Goal: Task Accomplishment & Management: Complete application form

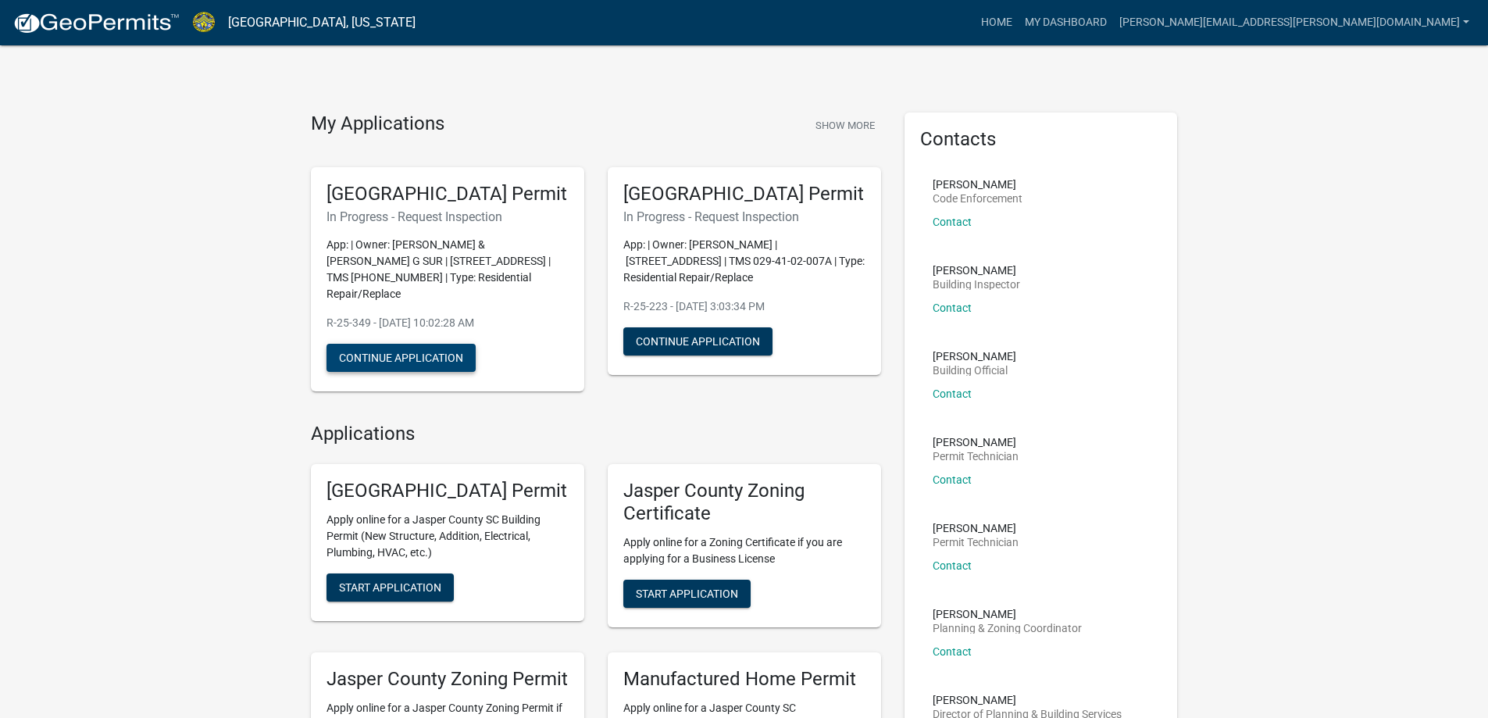
click at [437, 366] on button "Continue Application" at bounding box center [400, 358] width 149 height 28
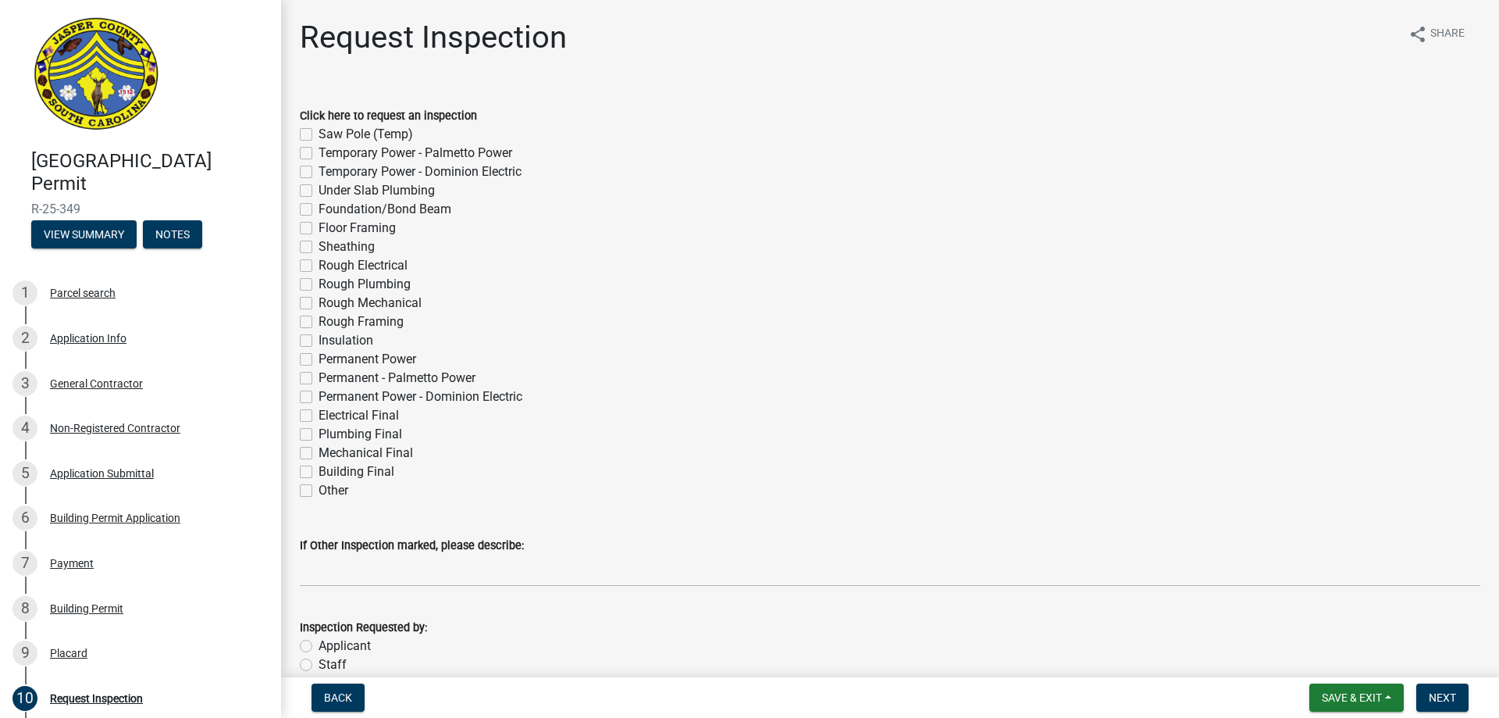
click at [319, 473] on label "Building Final" at bounding box center [357, 471] width 76 height 19
click at [319, 472] on input "Building Final" at bounding box center [324, 467] width 10 height 10
checkbox input "true"
checkbox input "false"
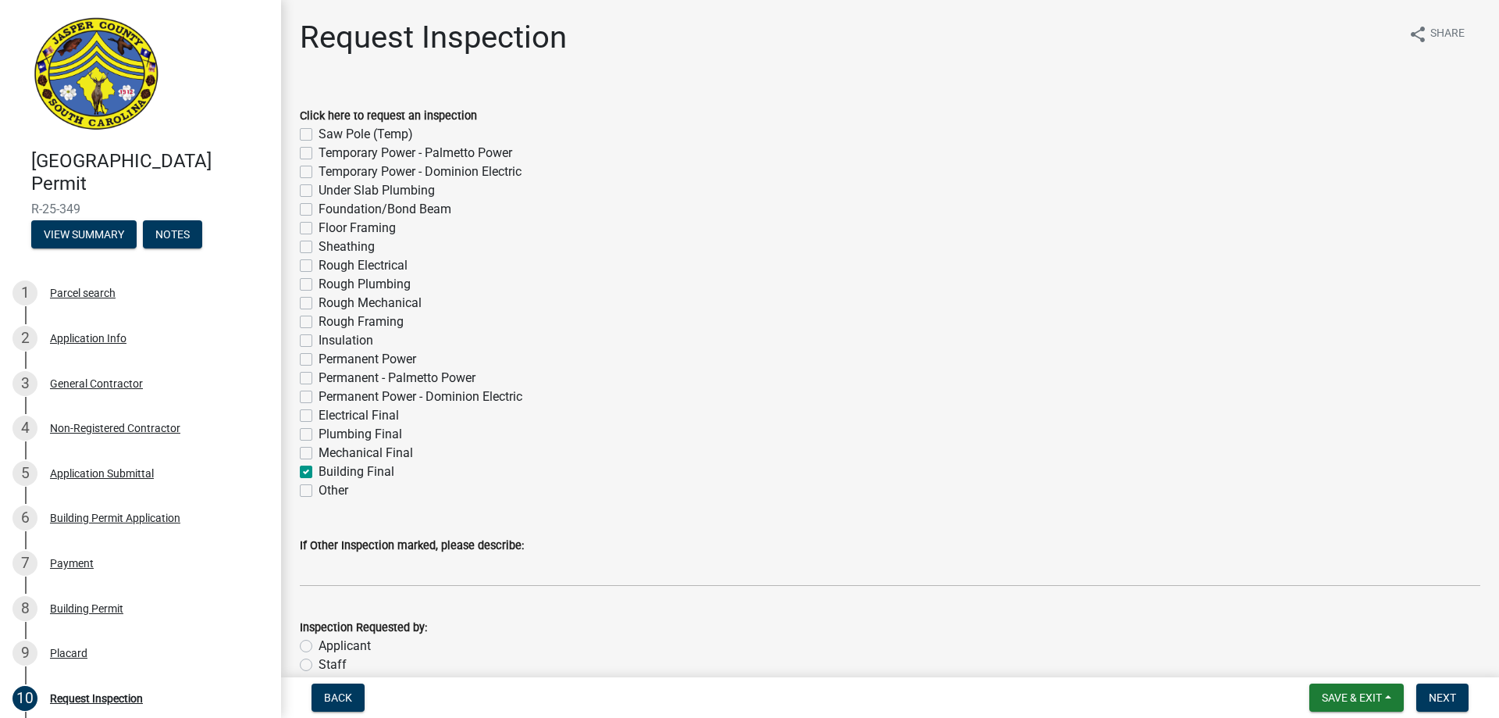
checkbox input "false"
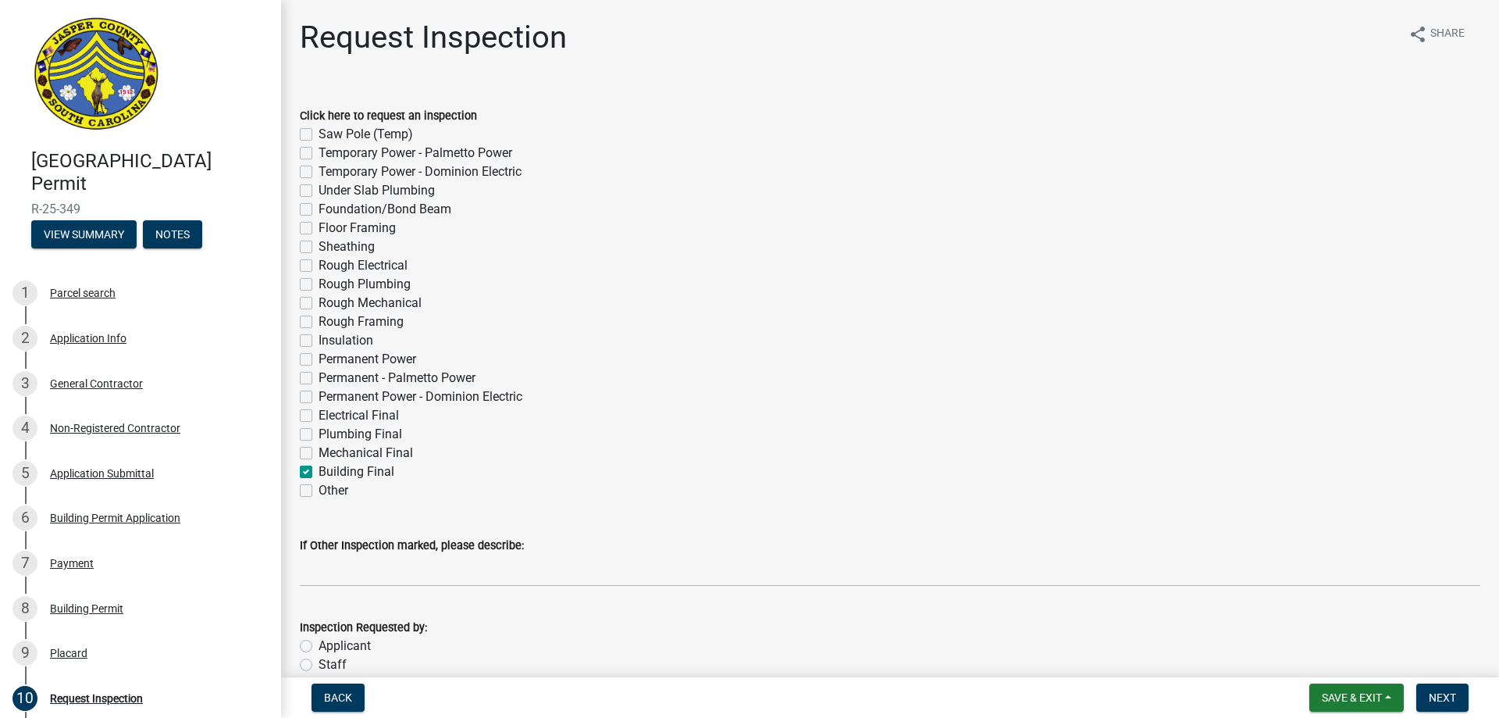
checkbox input "false"
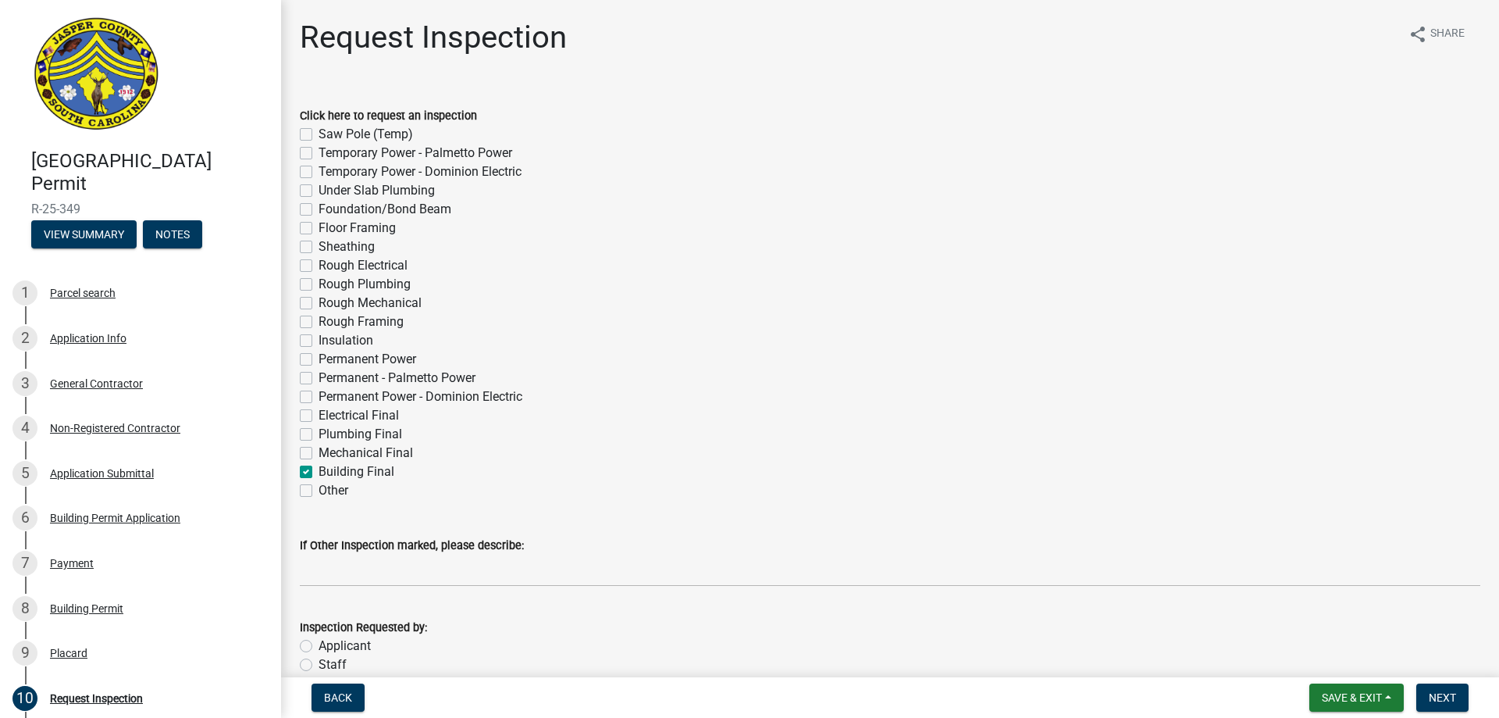
checkbox input "false"
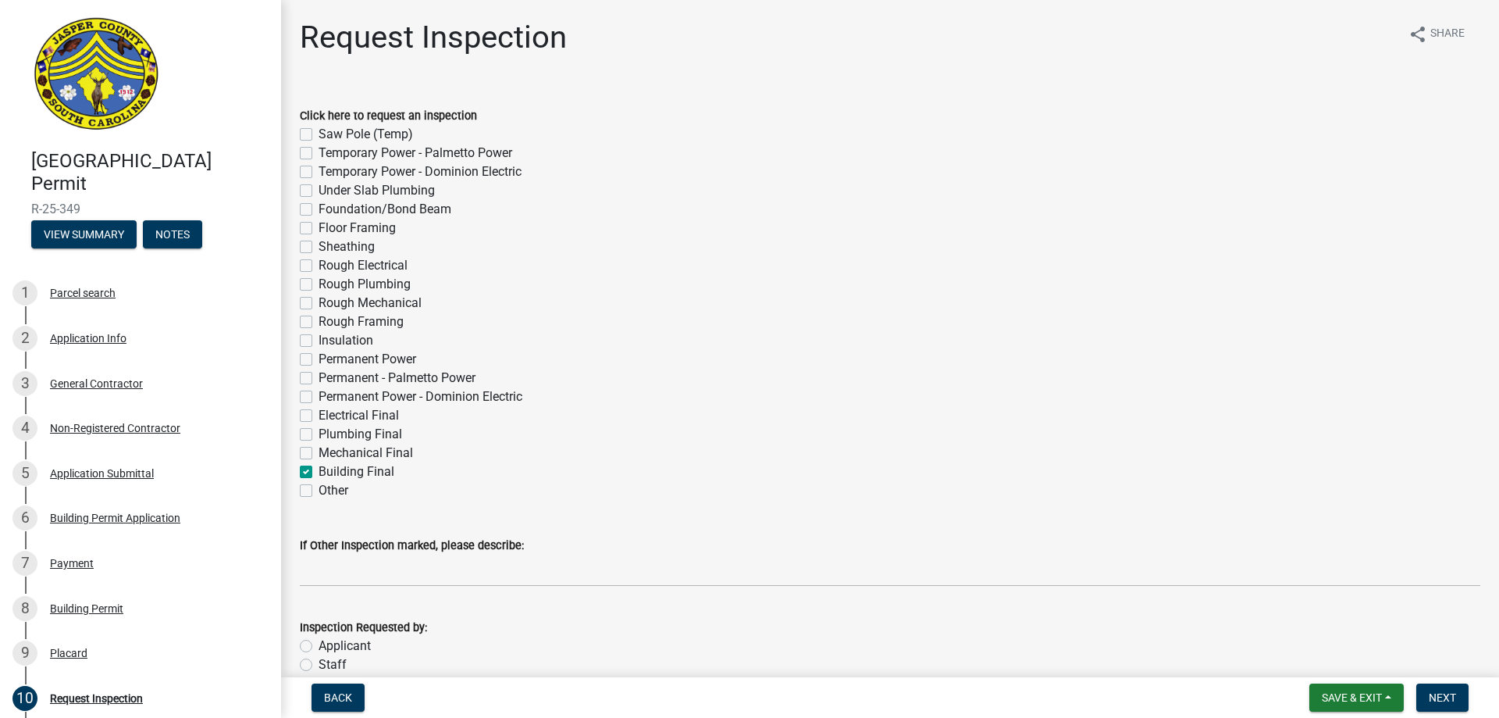
checkbox input "false"
checkbox input "true"
checkbox input "false"
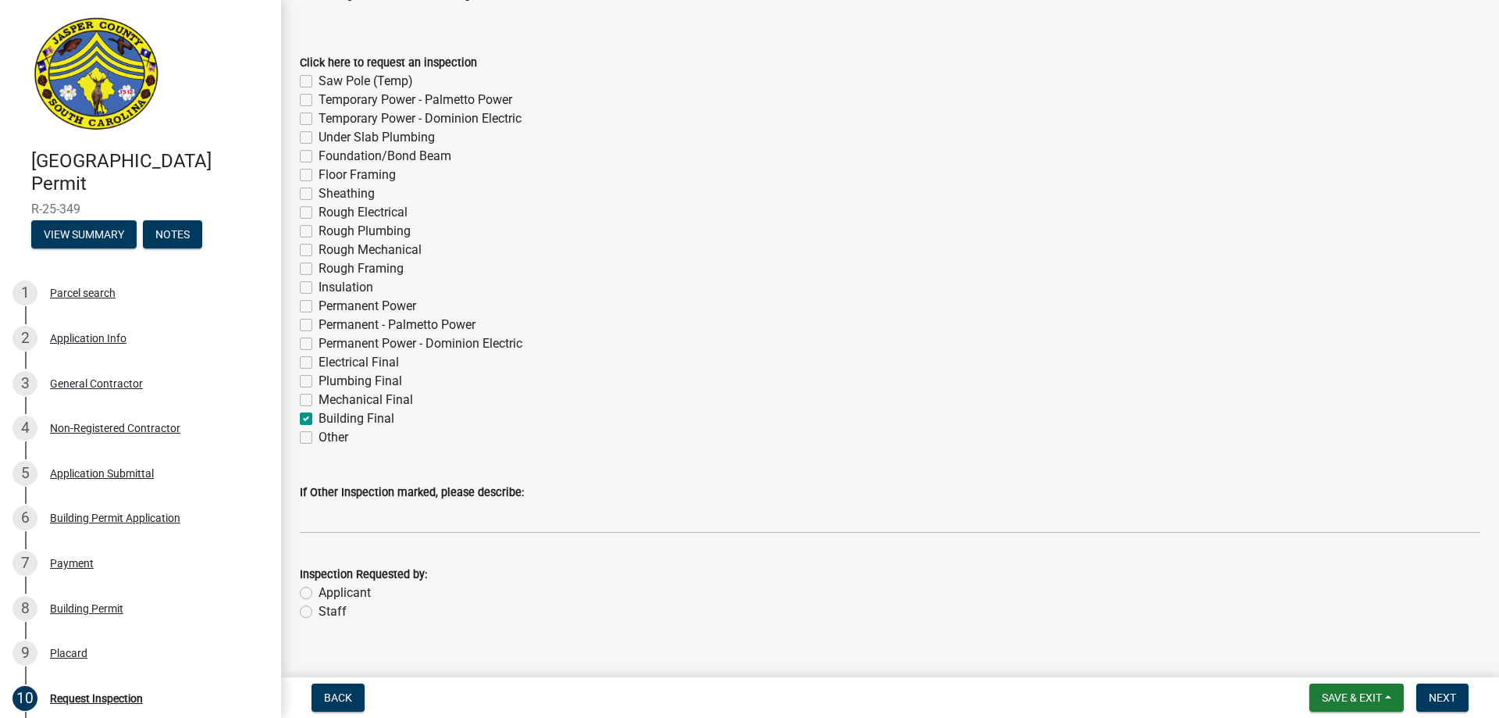
scroll to position [78, 0]
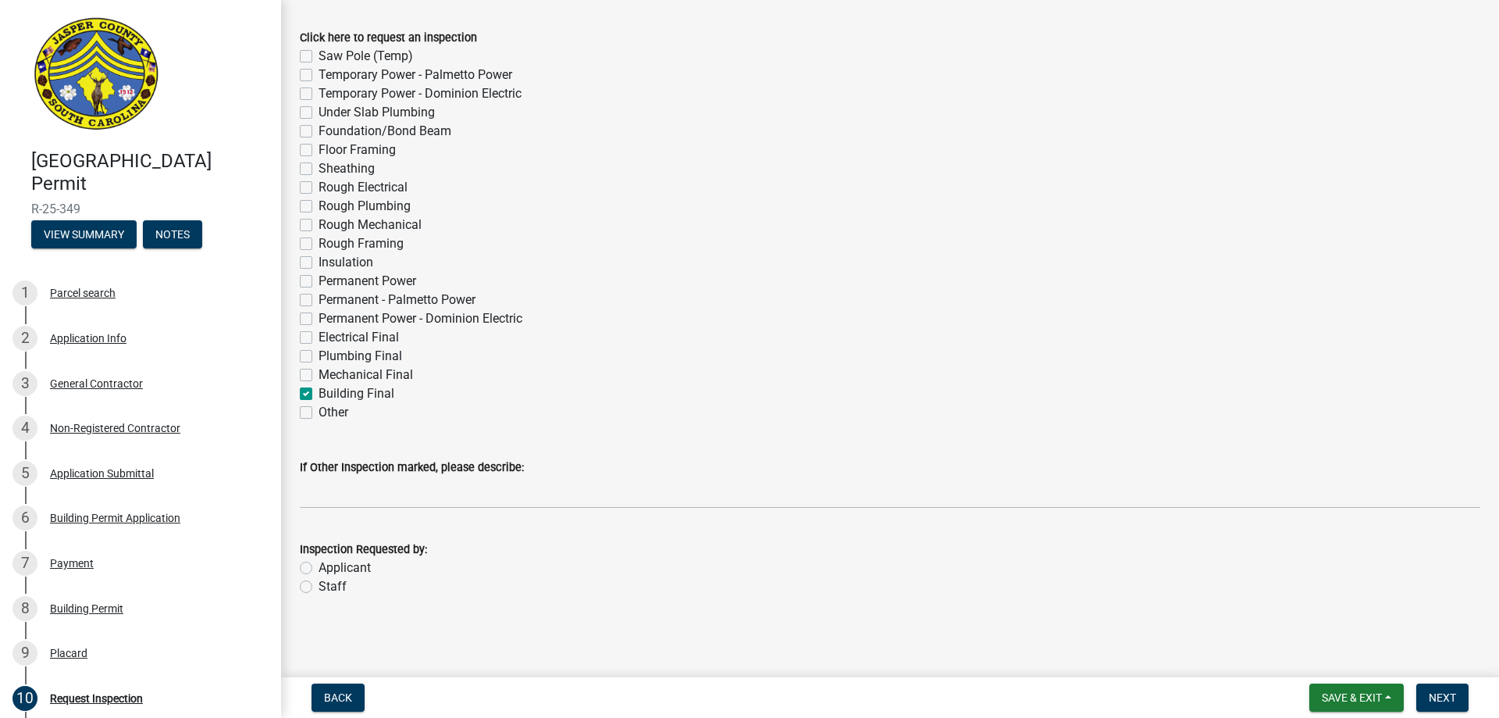
drag, startPoint x: 306, startPoint y: 569, endPoint x: 611, endPoint y: 552, distance: 305.8
click at [319, 568] on label "Applicant" at bounding box center [345, 567] width 52 height 19
click at [319, 568] on input "Applicant" at bounding box center [324, 563] width 10 height 10
radio input "true"
click at [1428, 693] on button "Next" at bounding box center [1443, 697] width 52 height 28
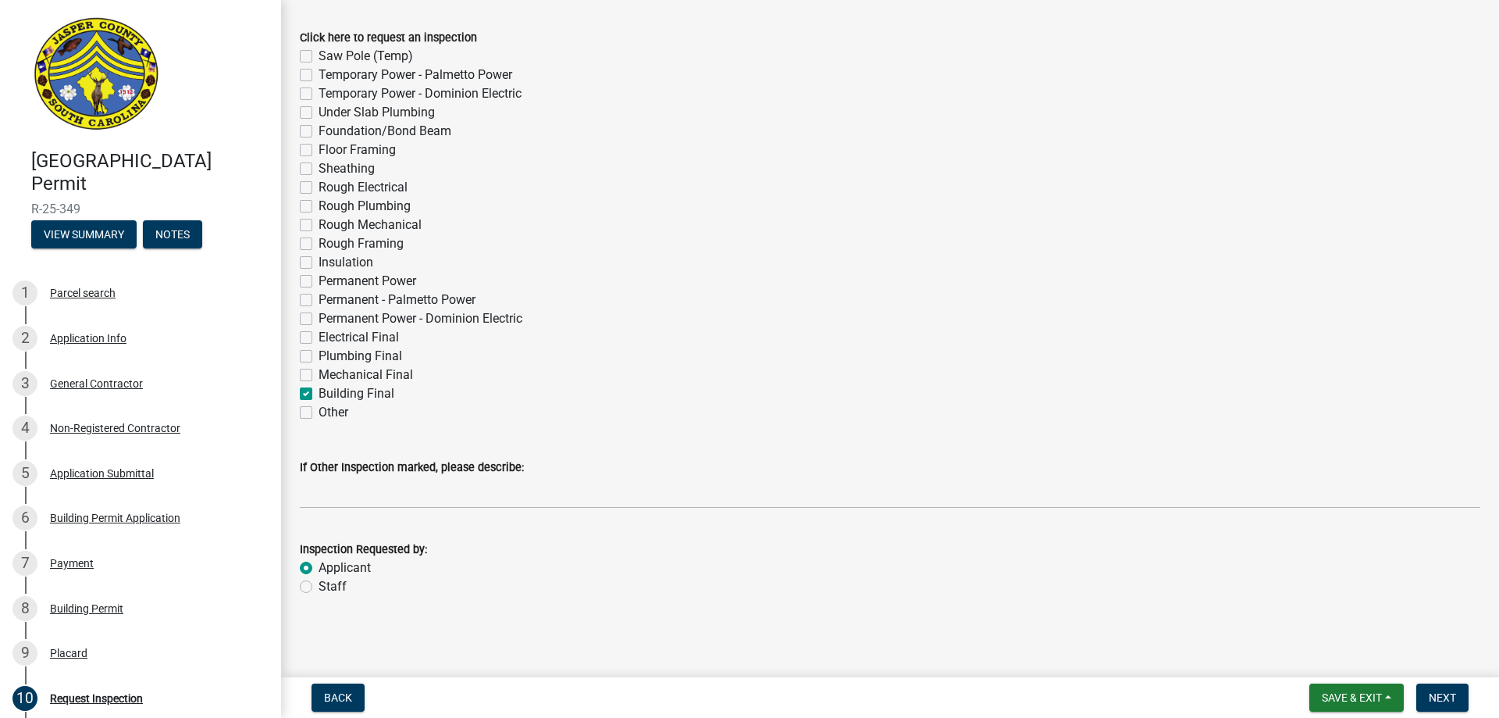
scroll to position [0, 0]
